Goal: Transaction & Acquisition: Purchase product/service

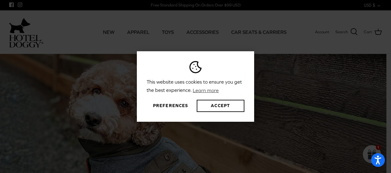
click at [170, 104] on button "Preferences" at bounding box center [171, 106] width 48 height 12
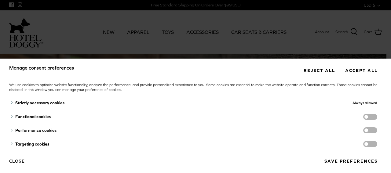
drag, startPoint x: 361, startPoint y: 117, endPoint x: 364, endPoint y: 116, distance: 3.6
click at [364, 116] on span "functionality cookies" at bounding box center [371, 117] width 14 height 6
click at [377, 118] on input "functionality cookies" at bounding box center [377, 118] width 0 height 0
click at [364, 116] on span "functionality cookies" at bounding box center [371, 117] width 14 height 6
click at [377, 118] on input "functionality cookies" at bounding box center [377, 118] width 0 height 0
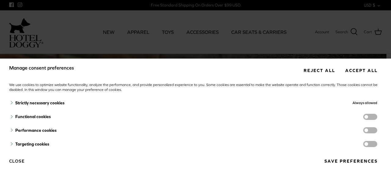
click at [328, 160] on button "Save preferences" at bounding box center [351, 161] width 62 height 11
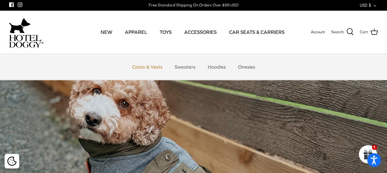
click at [155, 66] on link "Coats & Vests" at bounding box center [147, 67] width 41 height 18
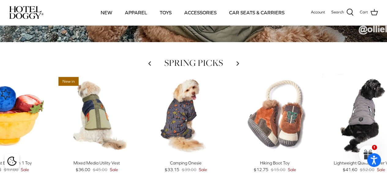
scroll to position [213, 0]
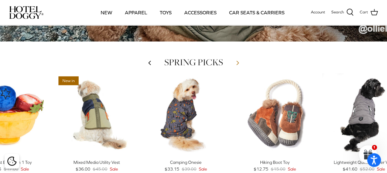
click at [237, 65] on polyline at bounding box center [238, 63] width 2 height 4
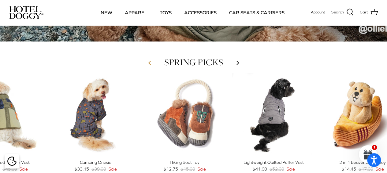
click at [149, 63] on polyline at bounding box center [150, 63] width 2 height 4
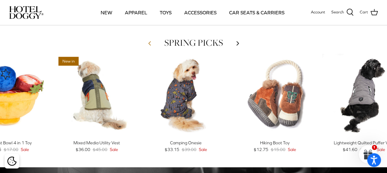
scroll to position [243, 0]
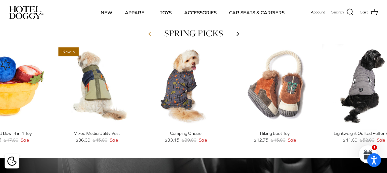
click at [149, 34] on polyline at bounding box center [150, 34] width 2 height 4
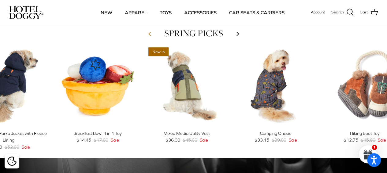
click at [149, 34] on polyline at bounding box center [150, 34] width 2 height 4
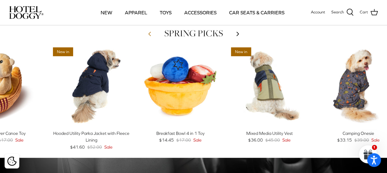
click at [149, 34] on polyline at bounding box center [150, 34] width 2 height 4
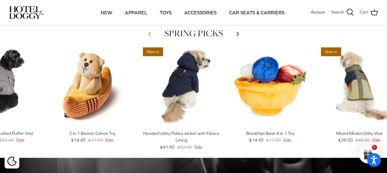
click at [149, 34] on polyline at bounding box center [150, 34] width 2 height 4
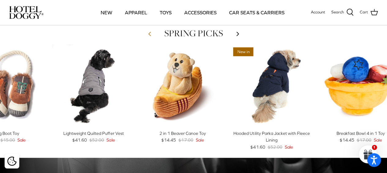
click at [149, 34] on polyline at bounding box center [150, 34] width 2 height 4
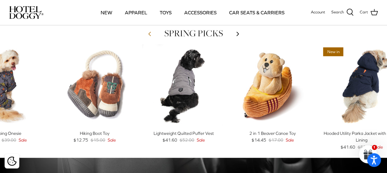
click at [149, 34] on polyline at bounding box center [150, 34] width 2 height 4
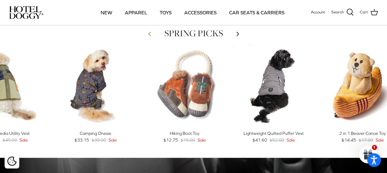
click at [151, 38] on link "Left" at bounding box center [149, 33] width 13 height 14
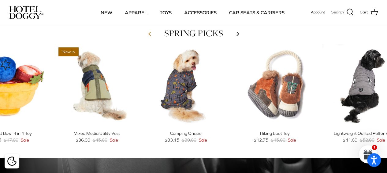
click at [149, 34] on polyline at bounding box center [150, 34] width 2 height 4
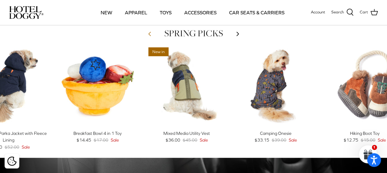
click at [146, 36] on link "Left" at bounding box center [149, 33] width 13 height 14
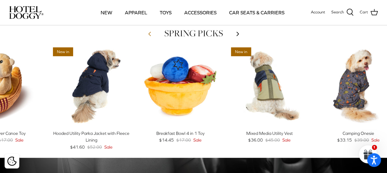
click at [149, 34] on polyline at bounding box center [150, 34] width 2 height 4
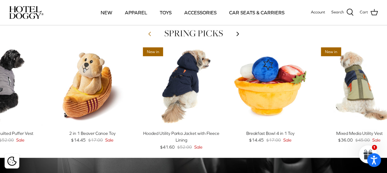
click at [154, 33] on link "Left" at bounding box center [149, 33] width 13 height 14
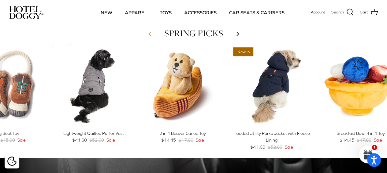
click at [149, 34] on polyline at bounding box center [150, 34] width 2 height 4
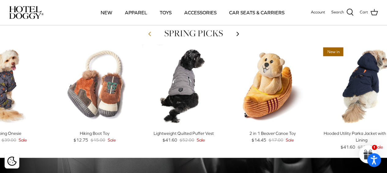
click at [149, 34] on polyline at bounding box center [150, 34] width 2 height 4
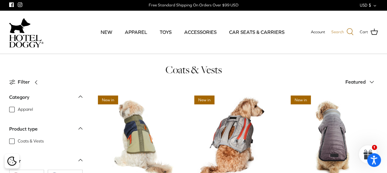
click at [348, 31] on icon at bounding box center [349, 31] width 7 height 7
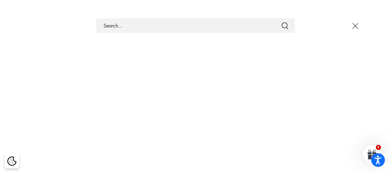
type input "t"
type input "rain coats"
click at [282, 22] on button "Submit" at bounding box center [285, 26] width 7 height 8
